Goal: Navigation & Orientation: Find specific page/section

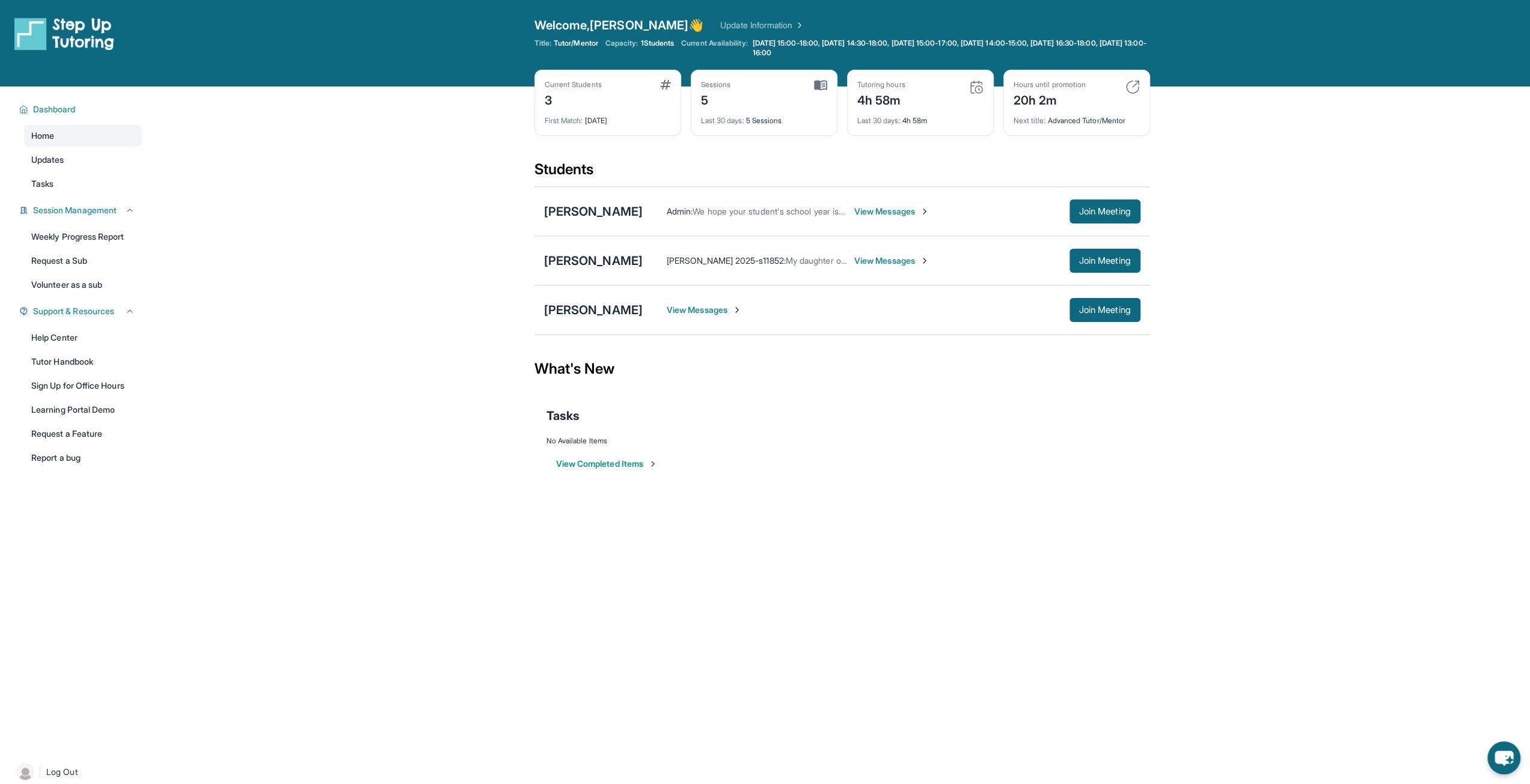
click at [816, 79] on div "Sessions 5 Last 30 days : 5 Sessions" at bounding box center [764, 102] width 147 height 66
click at [783, 109] on div "Last 30 days : 5 Sessions" at bounding box center [764, 117] width 127 height 16
click at [768, 115] on div "Last 30 days : 5 Sessions" at bounding box center [764, 117] width 127 height 16
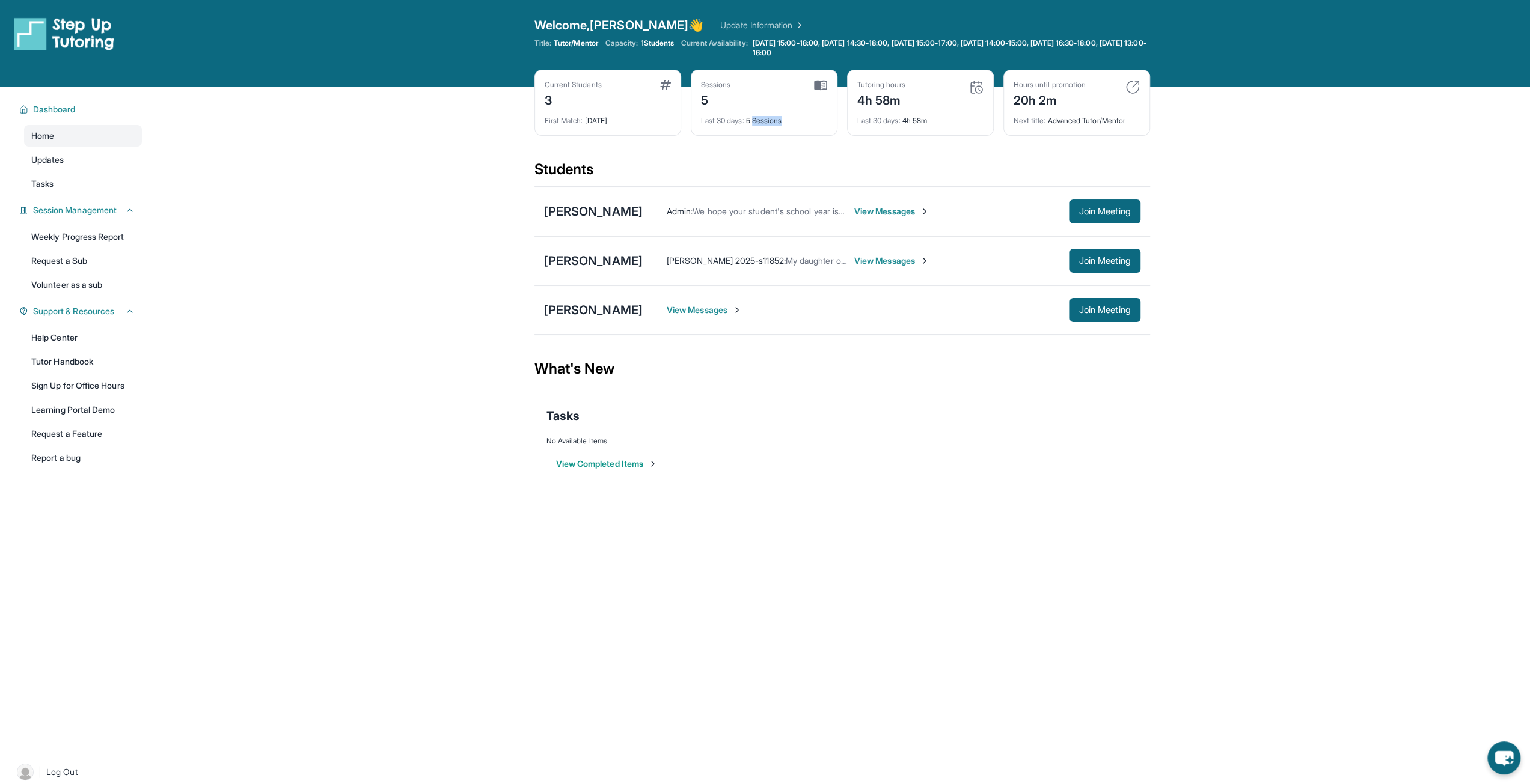
click at [768, 115] on div "Last 30 days : 5 Sessions" at bounding box center [764, 117] width 127 height 16
click at [786, 154] on div "Current Students 3 First Match : [DATE] Sessions 5 Last 30 days : 5 Sessions Tu…" at bounding box center [841, 114] width 615 height 90
